Goal: Task Accomplishment & Management: Manage account settings

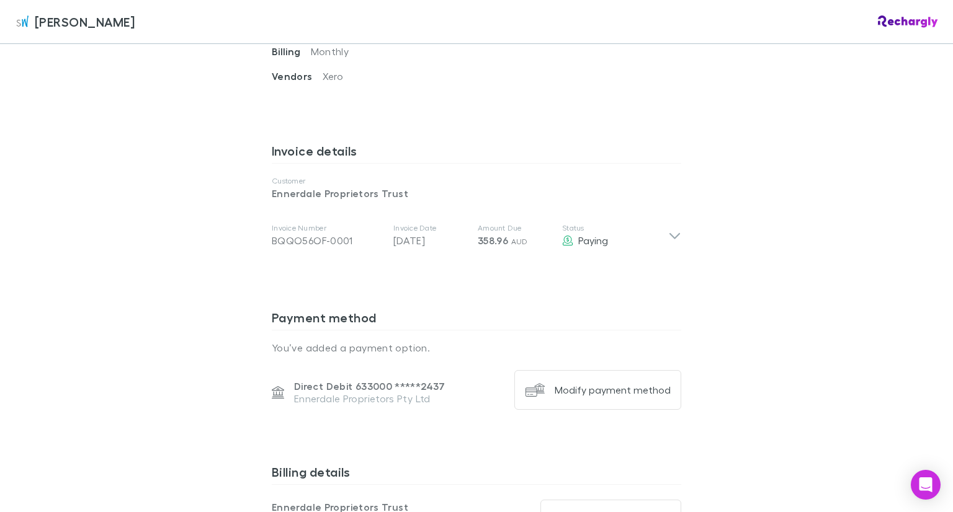
scroll to position [563, 0]
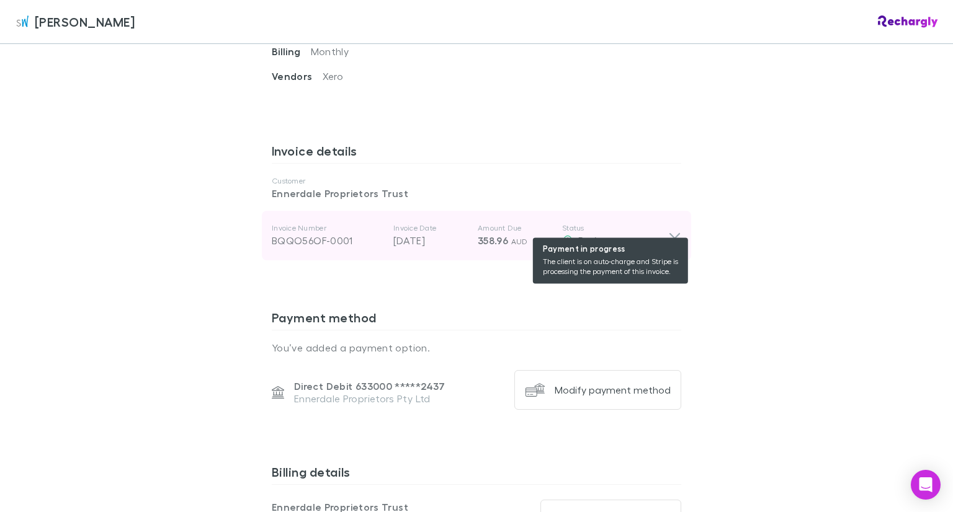
click at [656, 233] on div "Paying" at bounding box center [615, 240] width 106 height 15
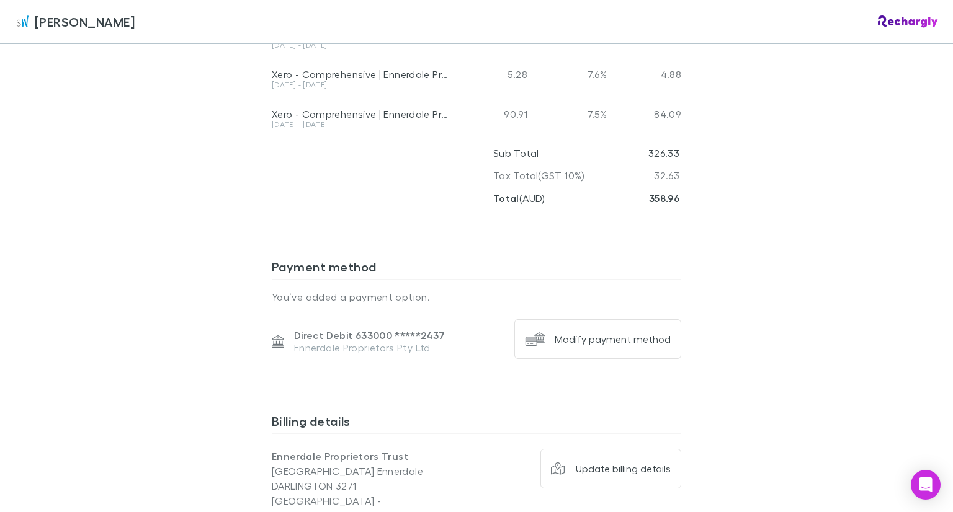
scroll to position [997, 0]
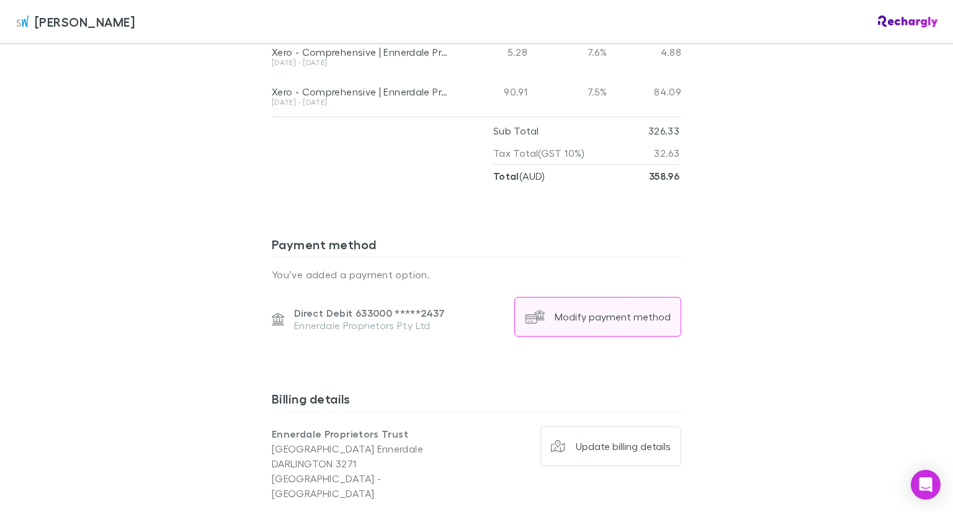
click at [556, 311] on div "Modify payment method" at bounding box center [613, 317] width 116 height 12
